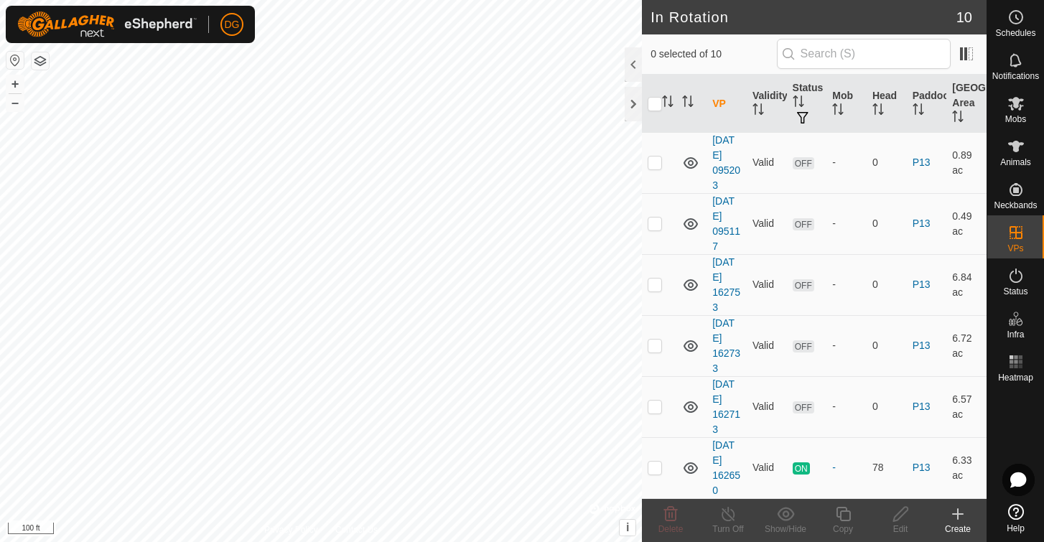
scroll to position [274, 0]
click at [1014, 103] on icon at bounding box center [1016, 104] width 16 height 14
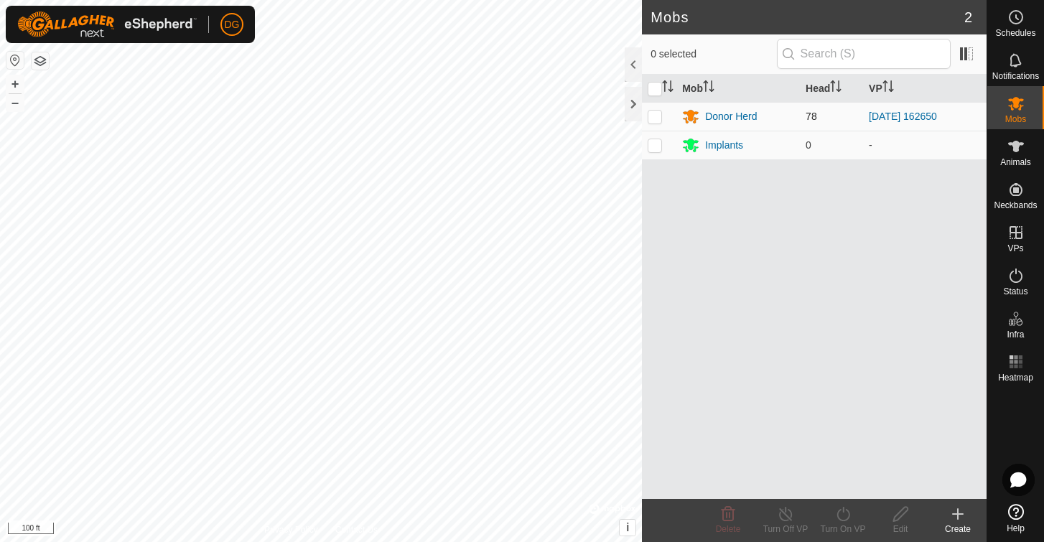
click at [656, 116] on p-checkbox at bounding box center [654, 116] width 14 height 11
checkbox input "true"
click at [841, 516] on icon at bounding box center [843, 513] width 18 height 17
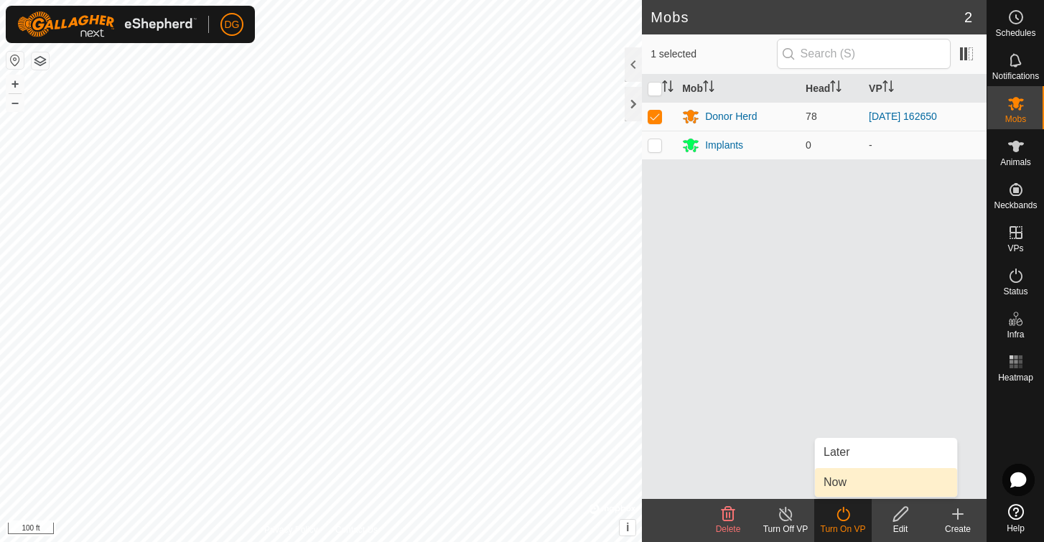
click at [834, 482] on link "Now" at bounding box center [886, 482] width 142 height 29
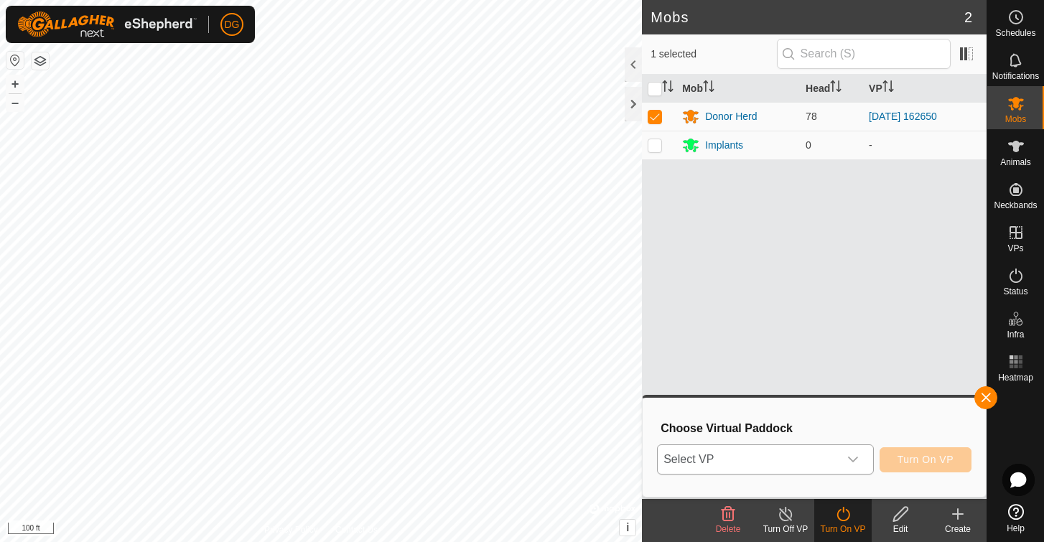
click at [855, 459] on icon "dropdown trigger" at bounding box center [853, 460] width 10 height 6
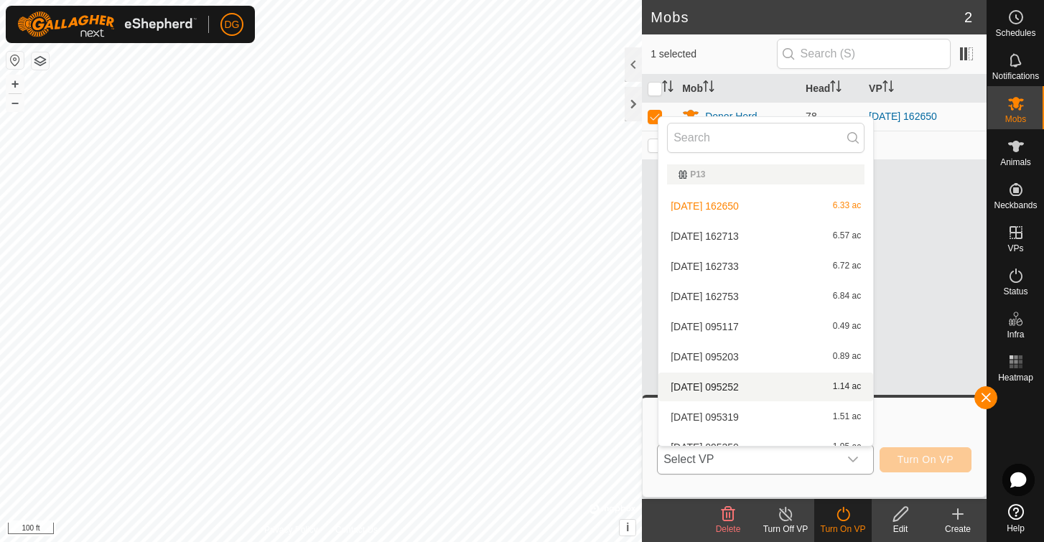
scroll to position [16, 0]
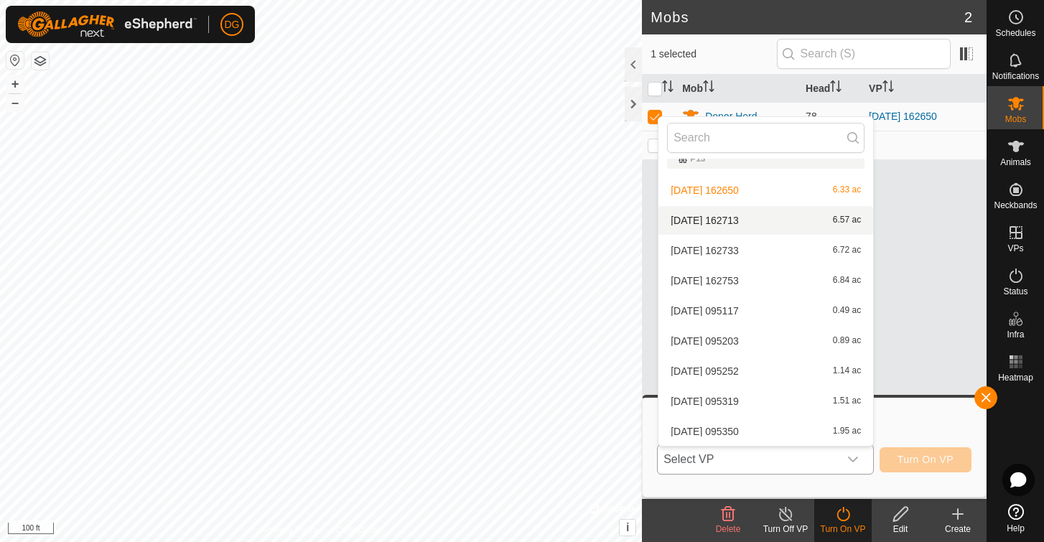
click at [700, 219] on li "[DATE] 162713 6.57 ac" at bounding box center [765, 220] width 215 height 29
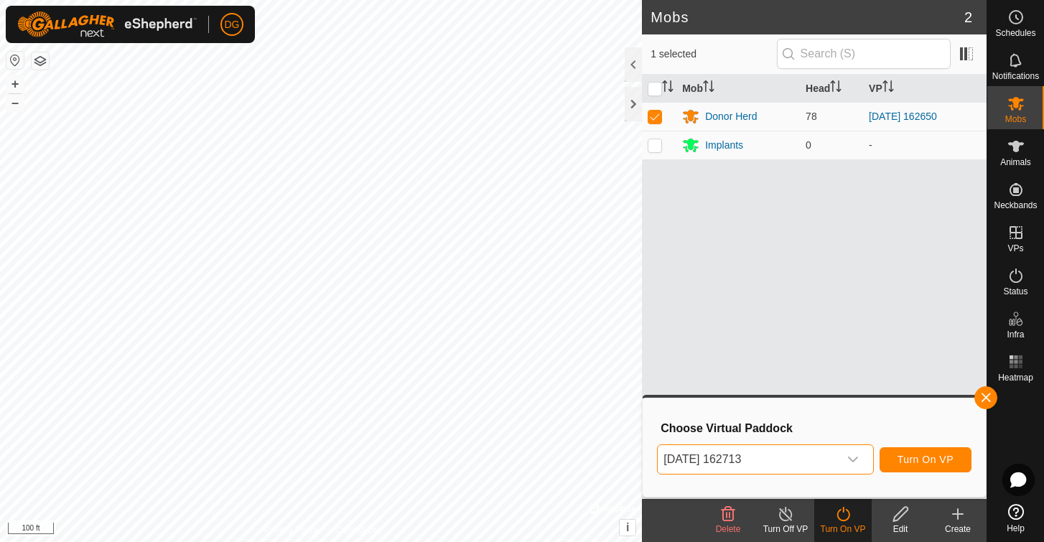
click at [922, 461] on span "Turn On VP" at bounding box center [925, 459] width 56 height 11
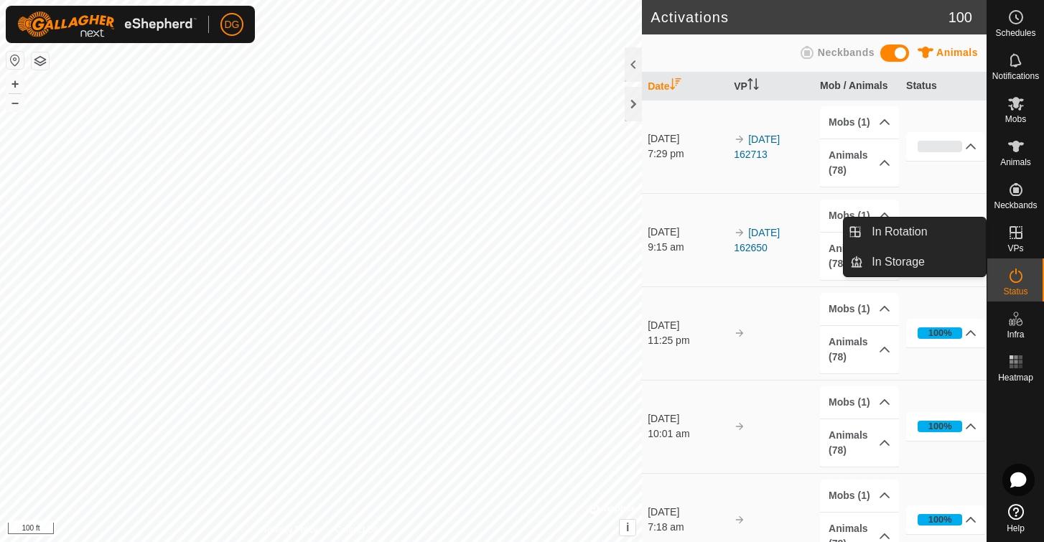
click at [1012, 231] on icon at bounding box center [1015, 232] width 17 height 17
click at [907, 235] on link "In Rotation" at bounding box center [924, 232] width 123 height 29
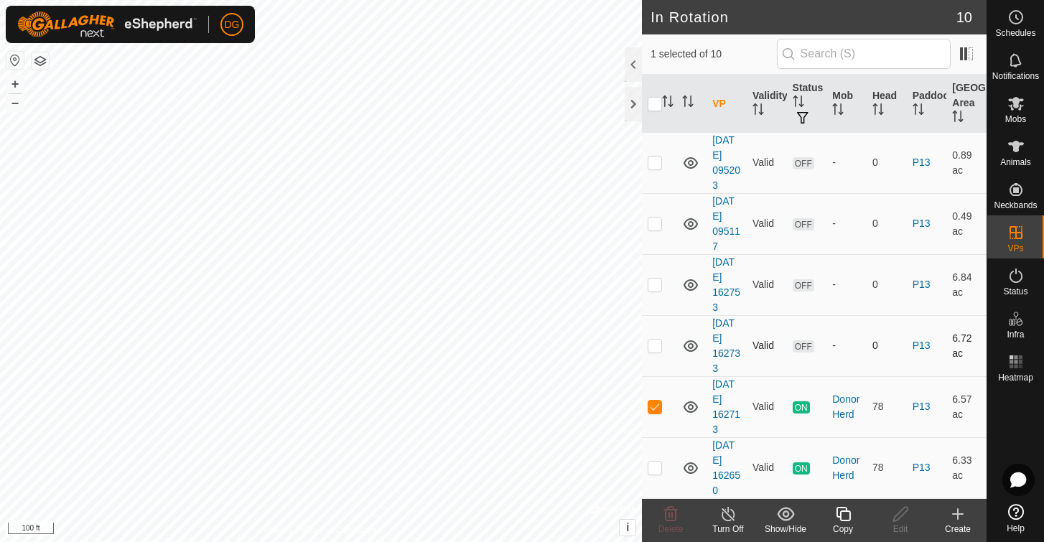
scroll to position [274, 0]
click at [655, 408] on p-checkbox at bounding box center [654, 406] width 14 height 11
checkbox input "false"
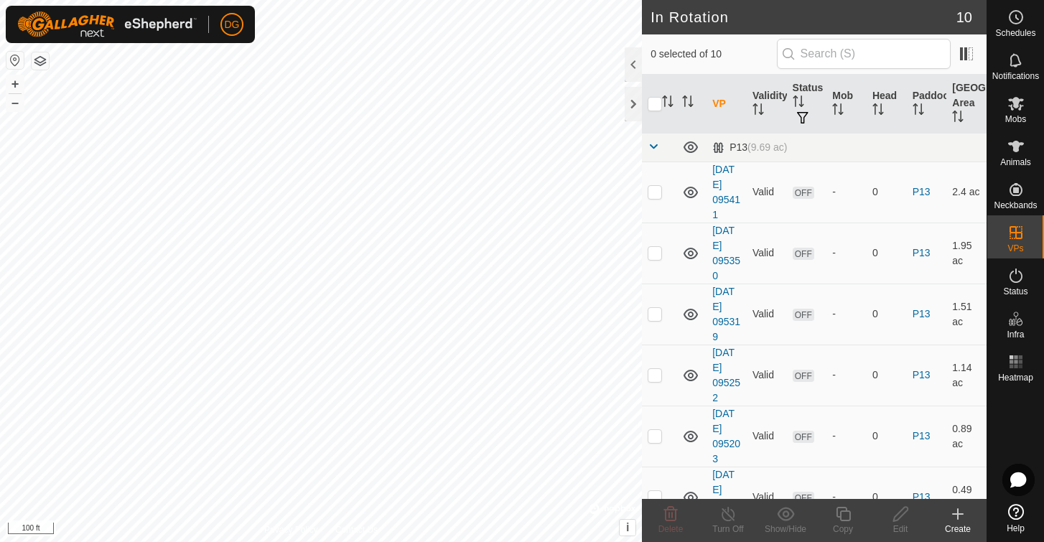
scroll to position [0, 0]
